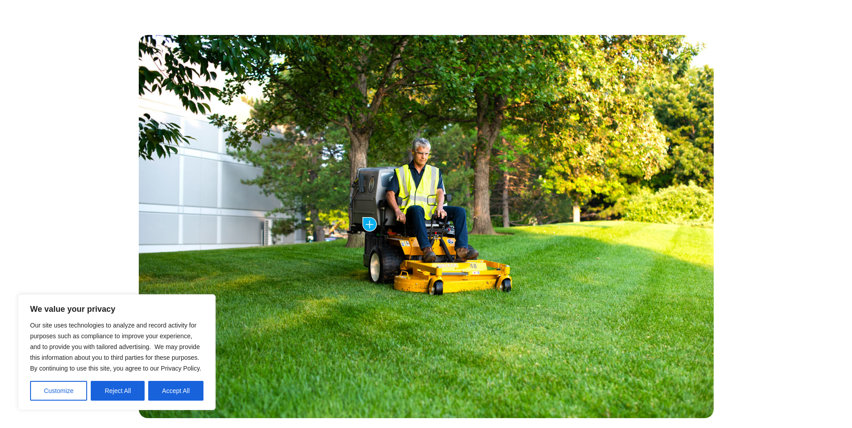
scroll to position [359, 0]
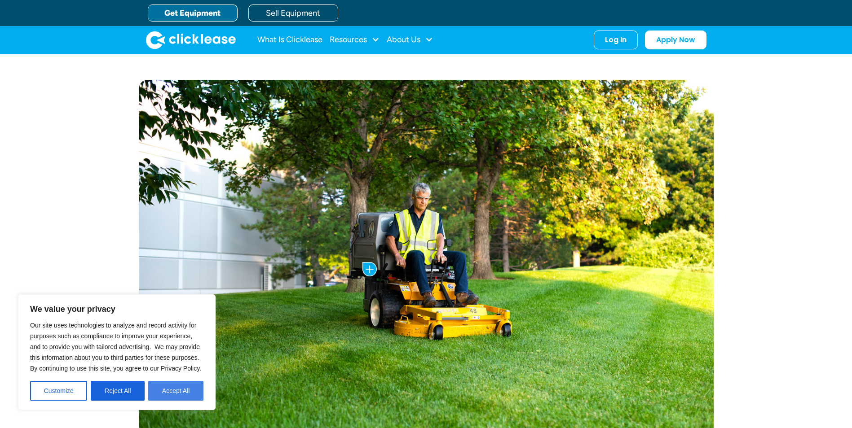
click at [191, 397] on button "Accept All" at bounding box center [175, 391] width 55 height 20
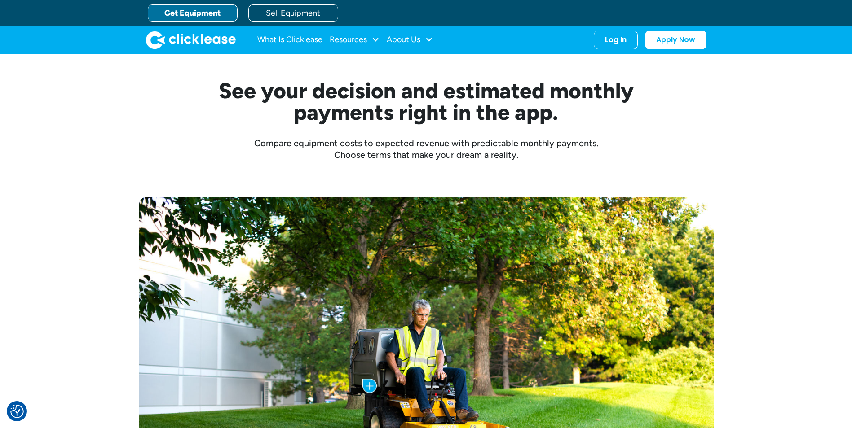
scroll to position [135, 0]
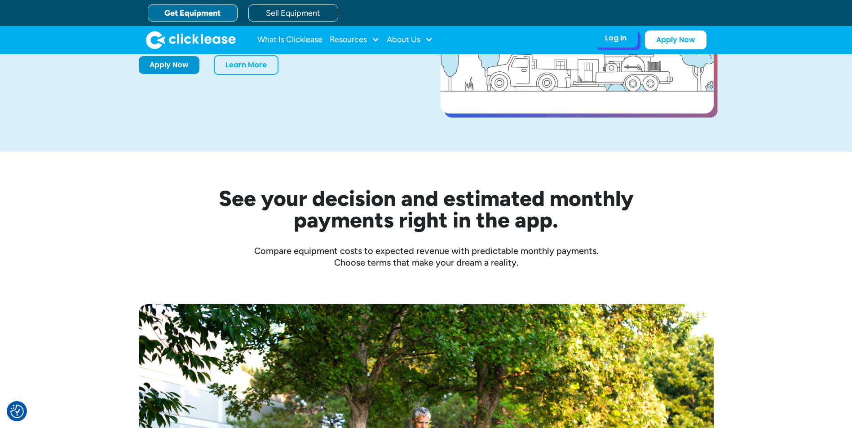
click at [620, 40] on div "Log In" at bounding box center [616, 38] width 22 height 9
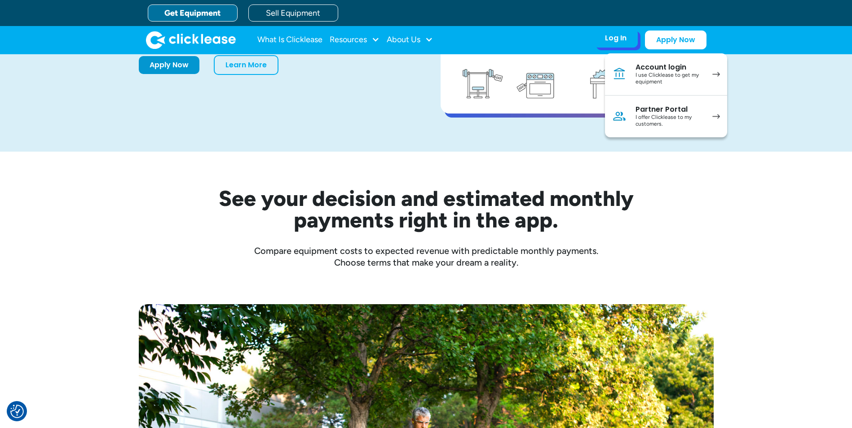
click at [665, 80] on div "I use Clicklease to get my equipment" at bounding box center [670, 79] width 68 height 14
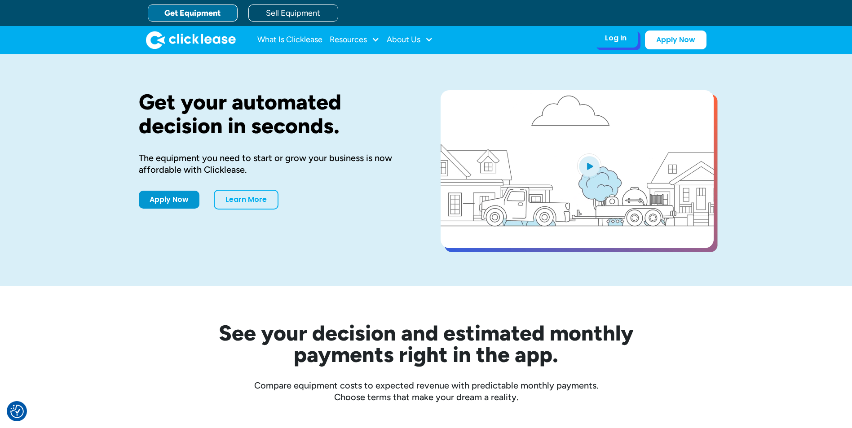
click at [618, 40] on div "Log In" at bounding box center [616, 38] width 22 height 9
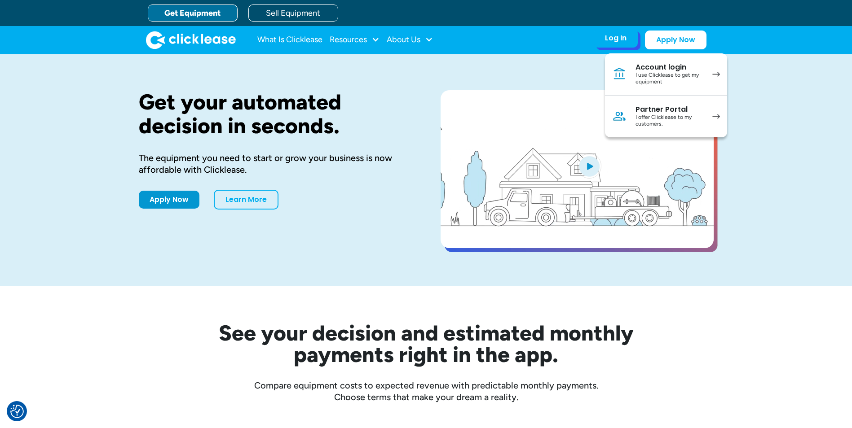
click at [653, 117] on div "I offer Clicklease to my customers." at bounding box center [670, 121] width 68 height 14
